Goal: Transaction & Acquisition: Download file/media

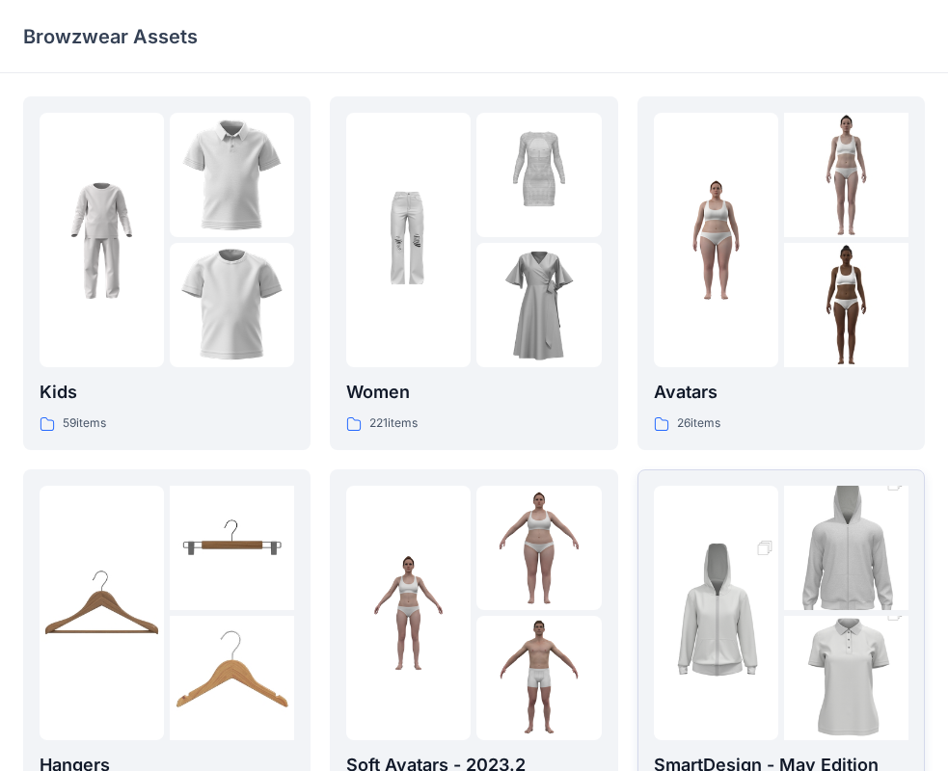
click at [854, 650] on img at bounding box center [846, 678] width 124 height 187
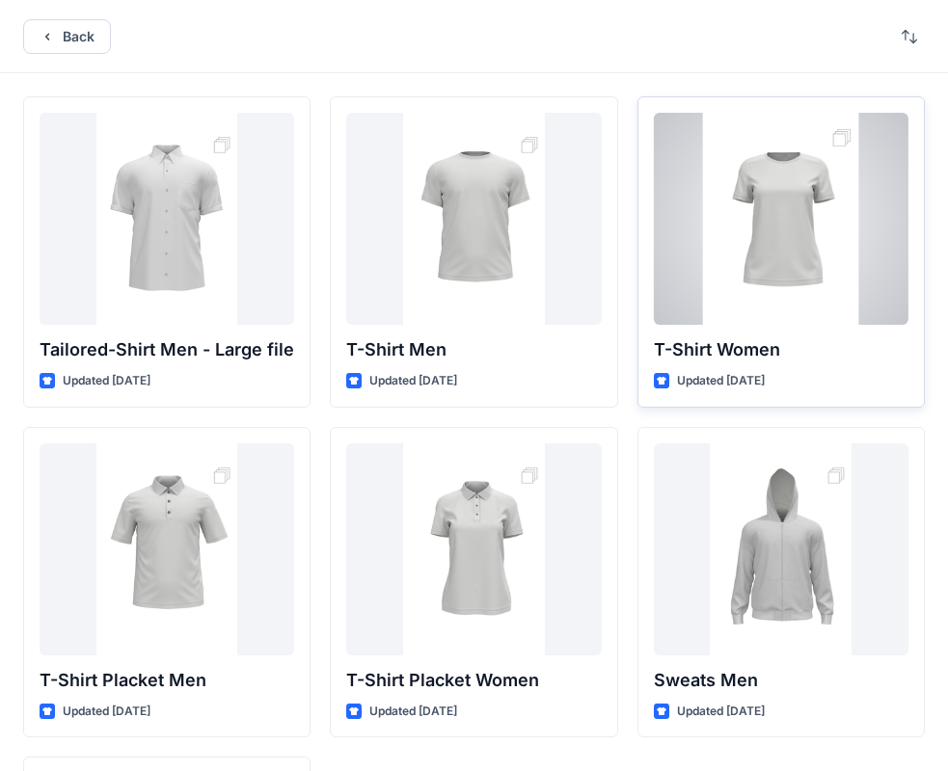
click at [779, 276] on div at bounding box center [781, 219] width 255 height 212
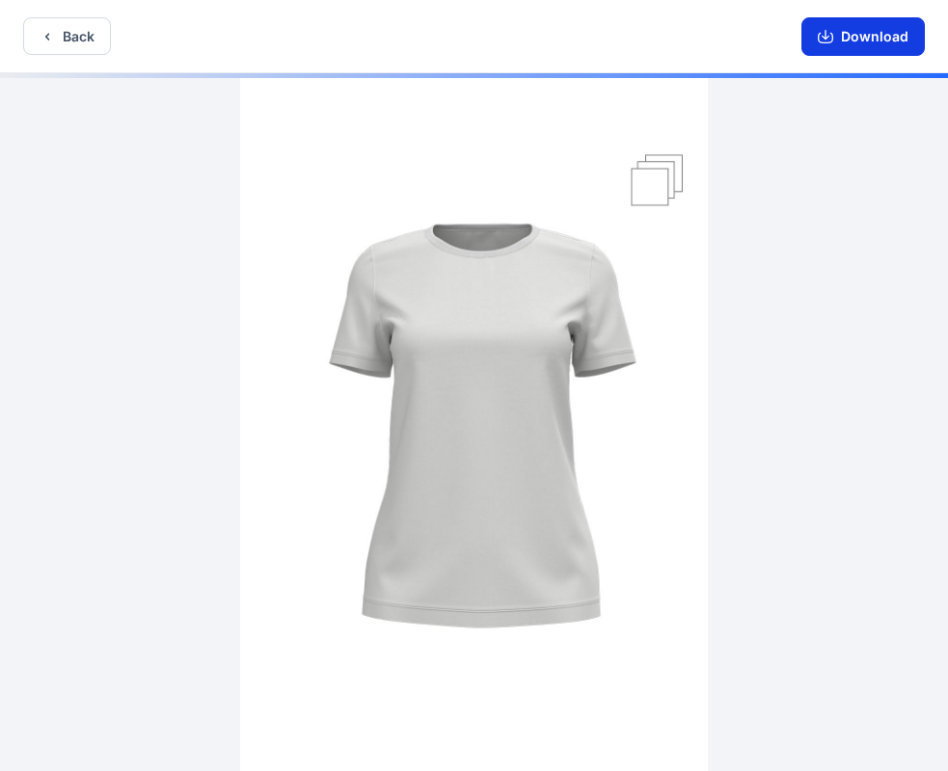
click at [833, 24] on button "Download" at bounding box center [862, 36] width 123 height 39
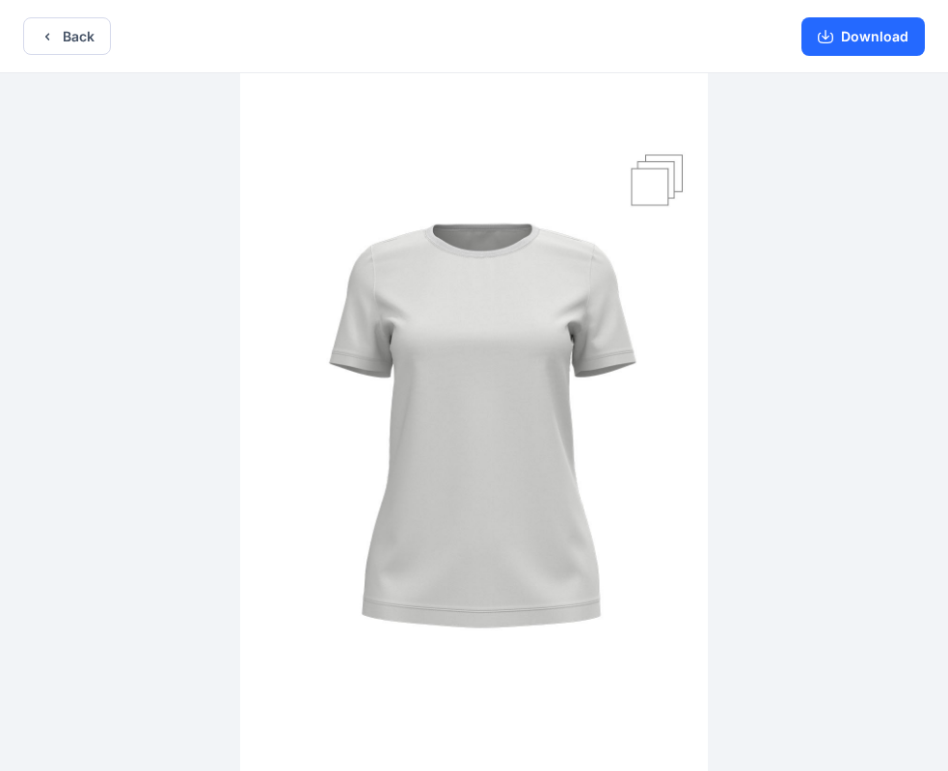
click at [664, 157] on img at bounding box center [474, 424] width 468 height 702
click at [670, 172] on img at bounding box center [474, 424] width 468 height 702
click at [873, 32] on button "Download" at bounding box center [862, 36] width 123 height 39
click at [68, 31] on button "Back" at bounding box center [67, 36] width 88 height 38
